Goal: Find specific page/section: Find specific page/section

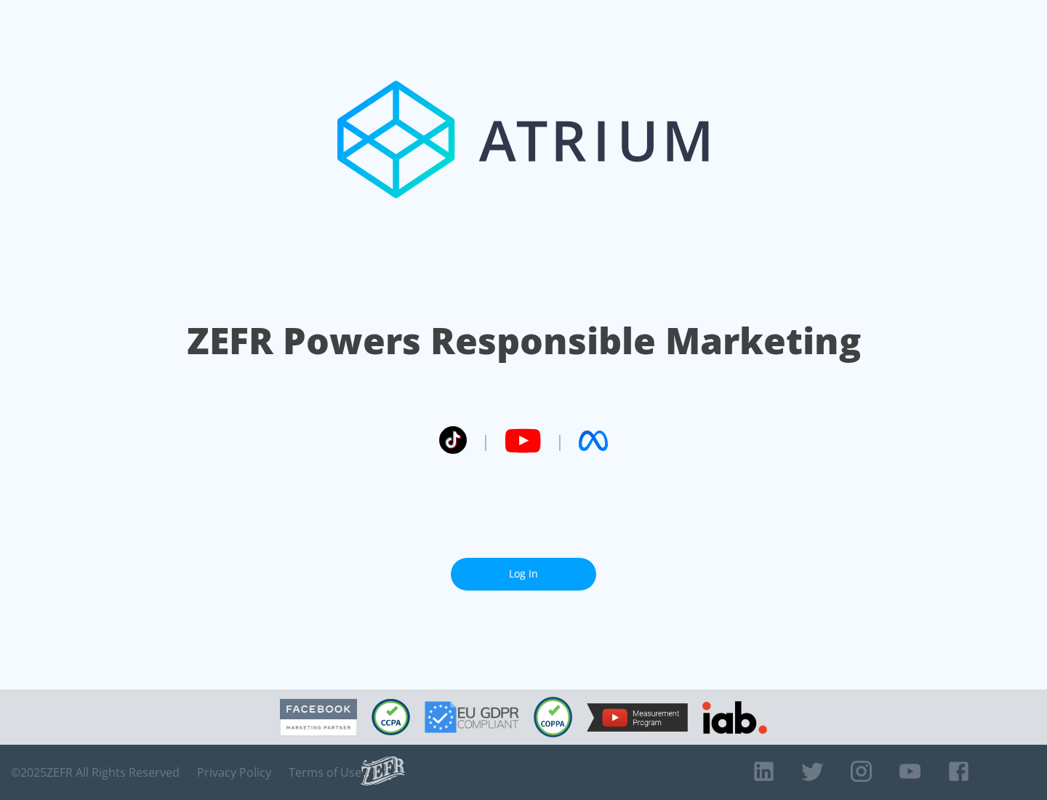
click at [524, 568] on link "Log In" at bounding box center [523, 574] width 145 height 33
